Goal: Transaction & Acquisition: Purchase product/service

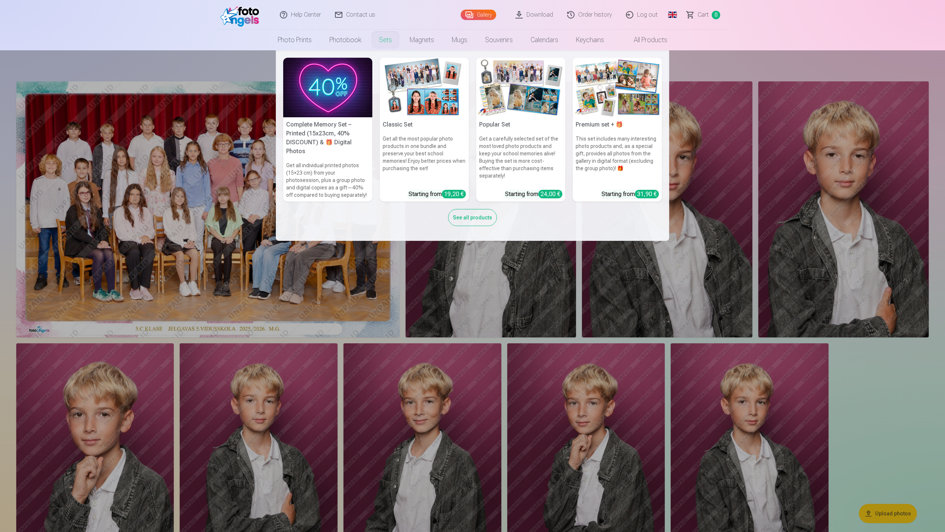
click at [382, 39] on link "Sets" at bounding box center [385, 40] width 31 height 21
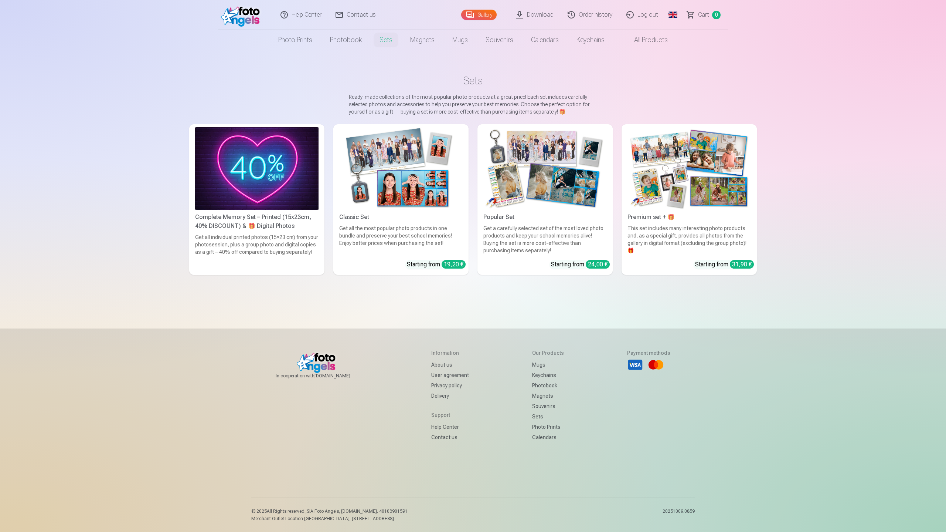
click at [220, 184] on img at bounding box center [256, 168] width 123 height 82
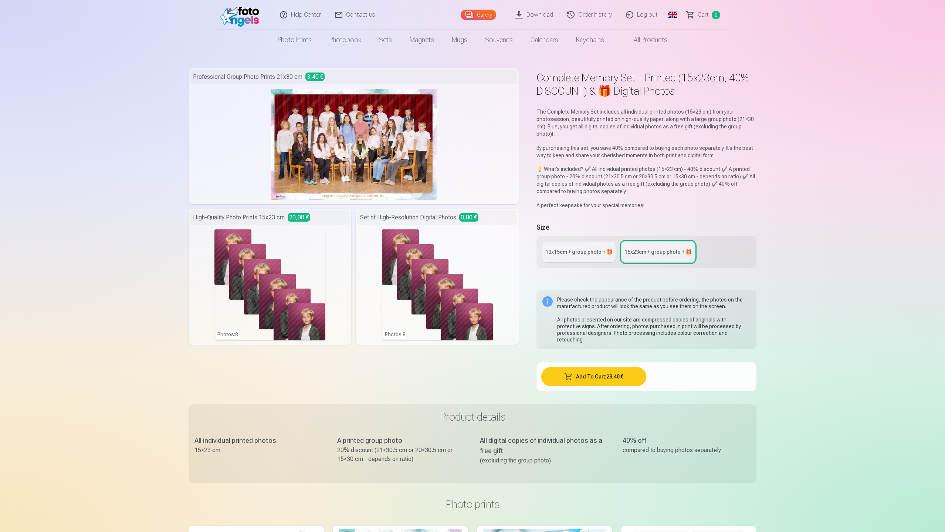
click at [356, 133] on img at bounding box center [354, 144] width 166 height 111
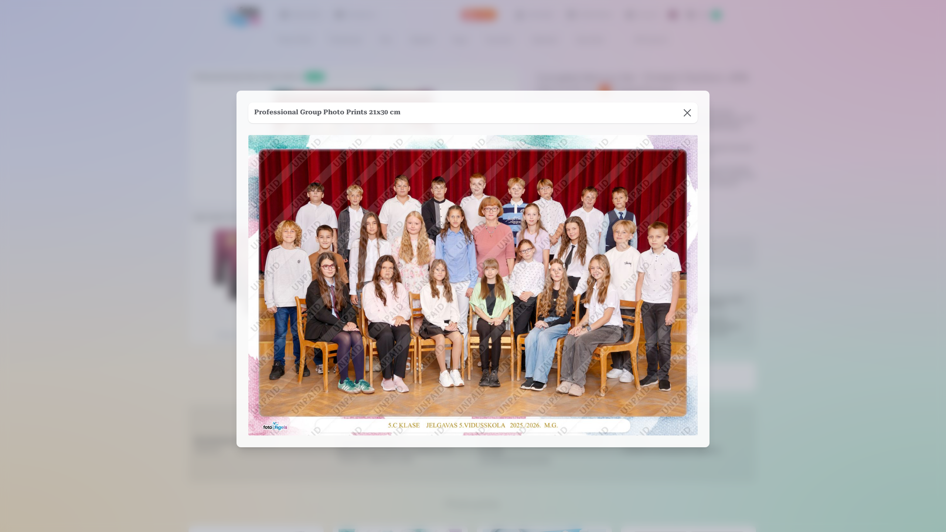
click at [691, 112] on button at bounding box center [687, 112] width 21 height 21
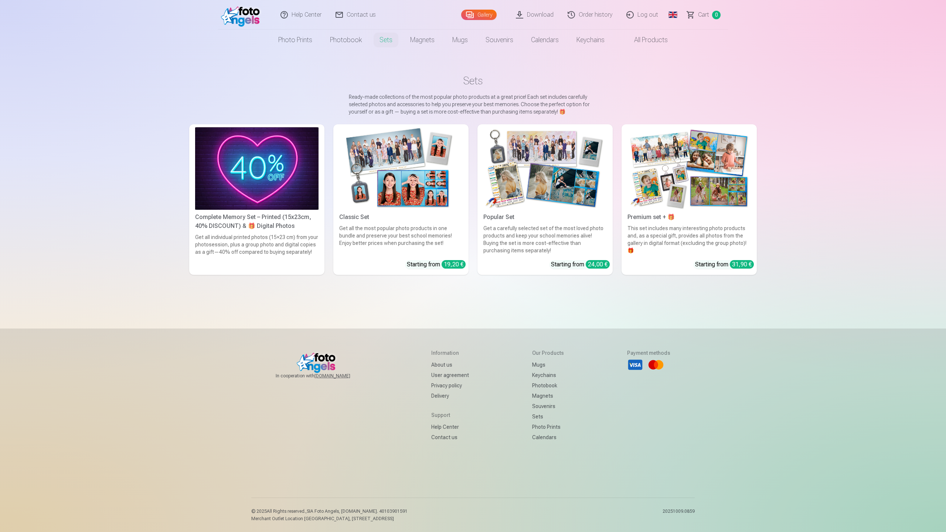
click at [30, 38] on nav "Photo prints High-Quality Photo Prints 210gsm paper, Stunning Color and Detail …" at bounding box center [473, 40] width 946 height 21
